Goal: Task Accomplishment & Management: Use online tool/utility

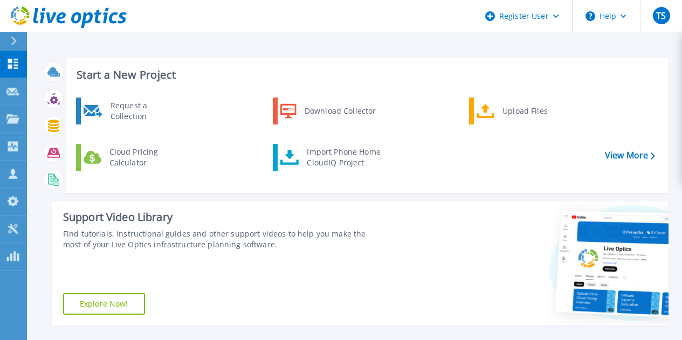
scroll to position [187, 0]
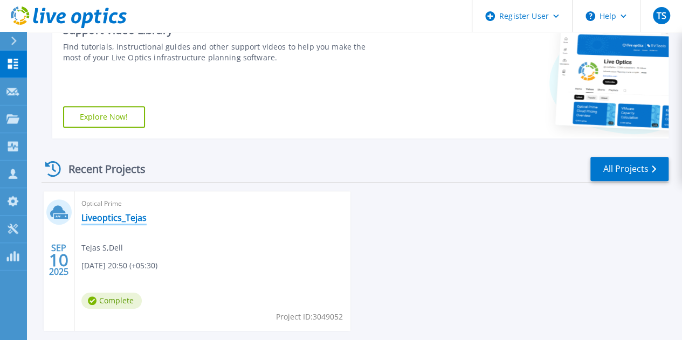
click at [117, 217] on link "Liveoptics_Tejas" at bounding box center [113, 217] width 65 height 11
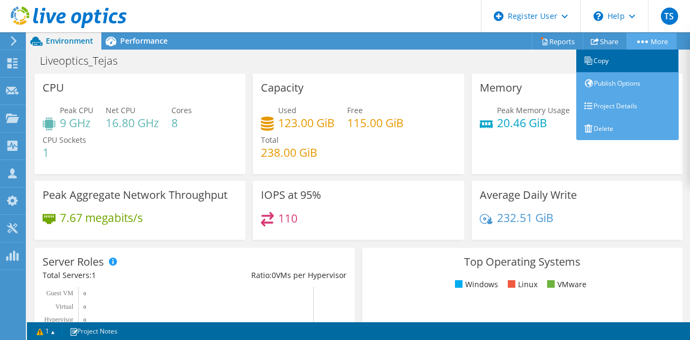
click at [630, 57] on link "Copy" at bounding box center [627, 61] width 102 height 23
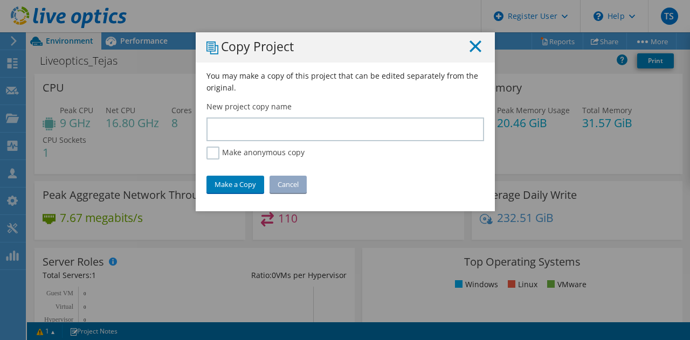
click at [473, 48] on line at bounding box center [475, 46] width 11 height 11
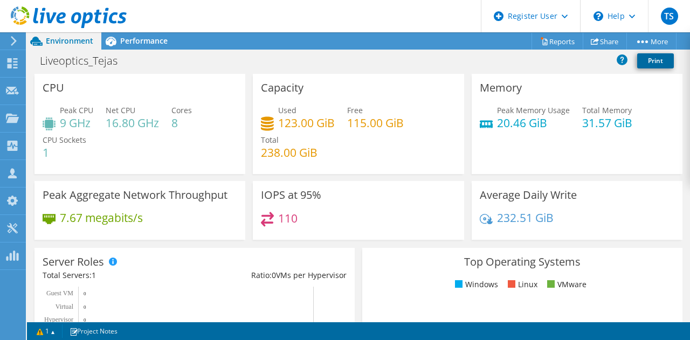
click at [657, 60] on link "Print" at bounding box center [655, 60] width 37 height 15
